Goal: Find specific page/section: Find specific page/section

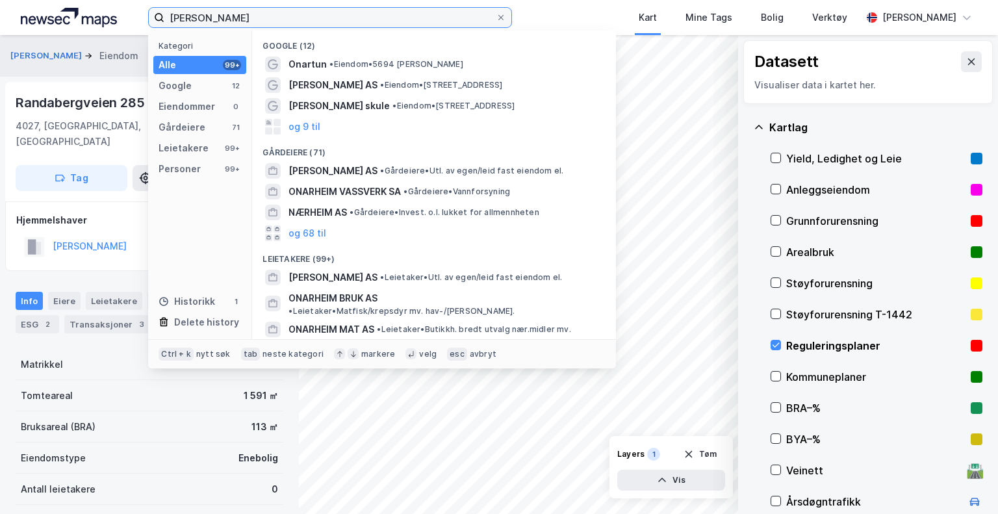
click at [287, 18] on input "[PERSON_NAME]" at bounding box center [329, 17] width 331 height 19
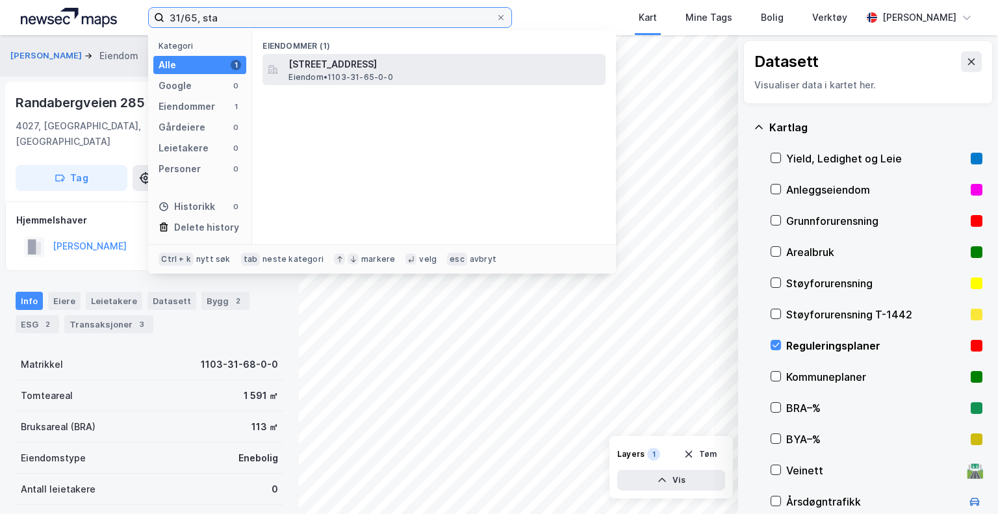
type input "31/65, sta"
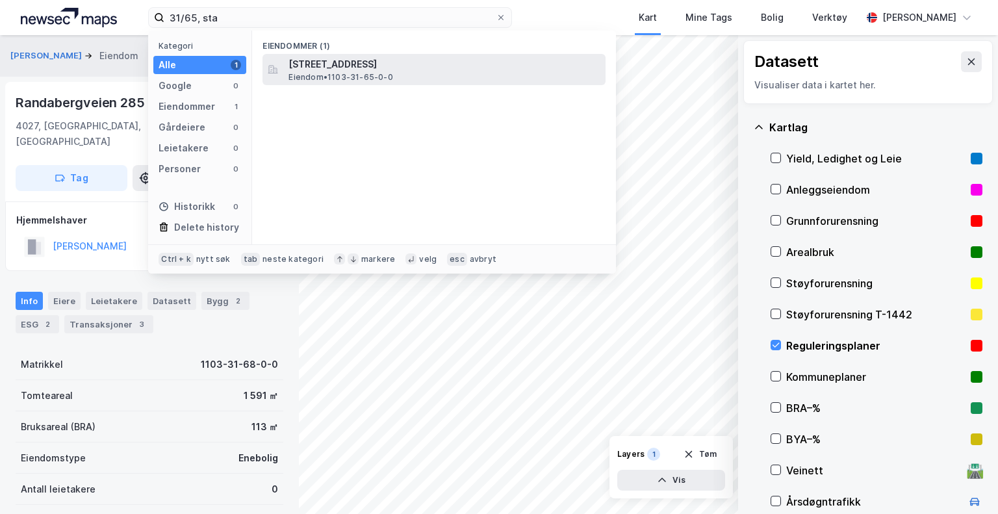
click at [373, 66] on span "[STREET_ADDRESS]" at bounding box center [444, 65] width 312 height 16
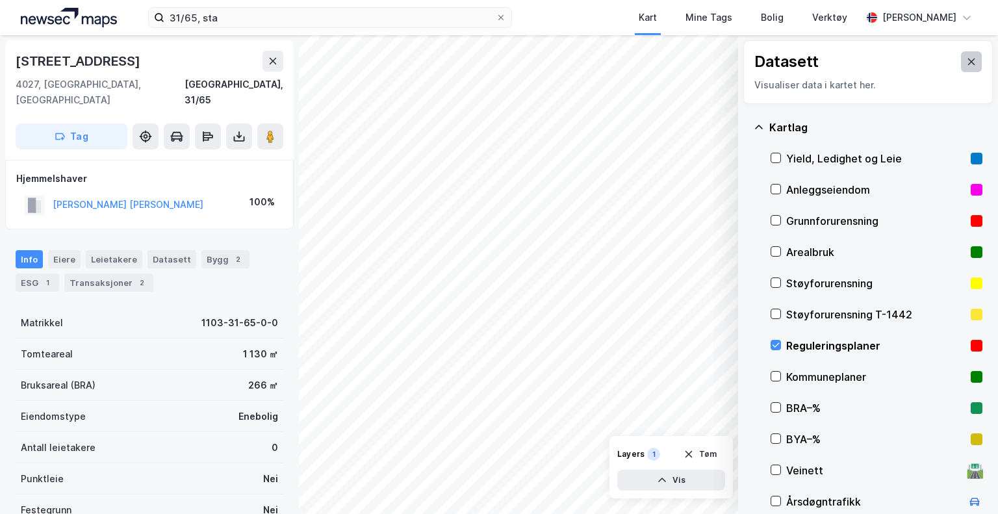
click at [966, 64] on icon at bounding box center [971, 62] width 10 height 10
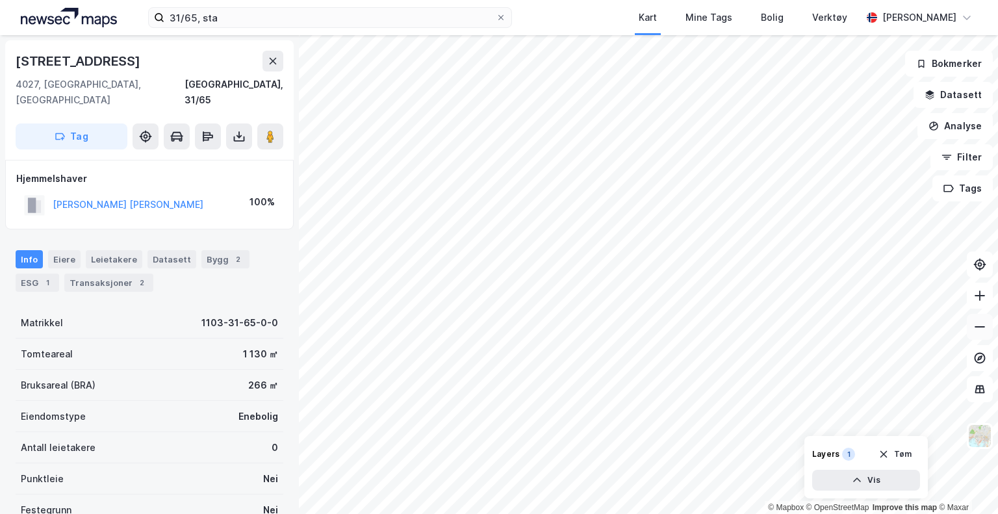
click at [979, 323] on icon at bounding box center [979, 326] width 13 height 13
click at [986, 296] on button at bounding box center [980, 296] width 26 height 26
click at [135, 276] on div "2" at bounding box center [141, 282] width 13 height 13
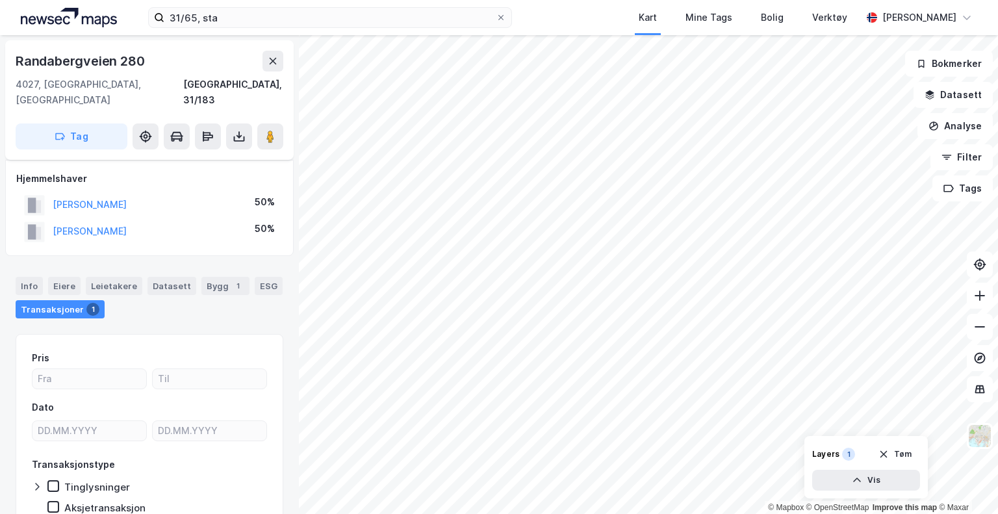
scroll to position [8, 0]
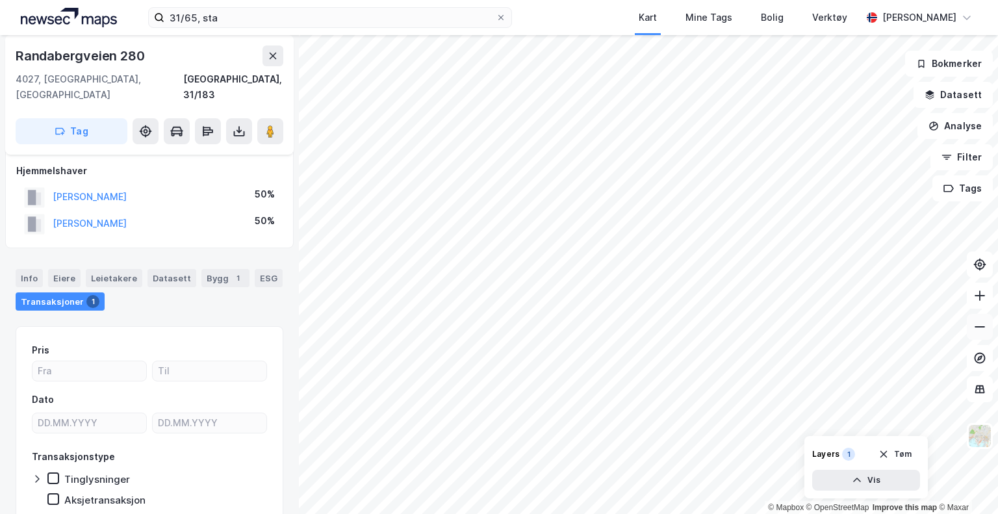
click at [967, 322] on button at bounding box center [980, 327] width 26 height 26
click at [977, 293] on icon at bounding box center [979, 295] width 13 height 13
